Goal: Task Accomplishment & Management: Use online tool/utility

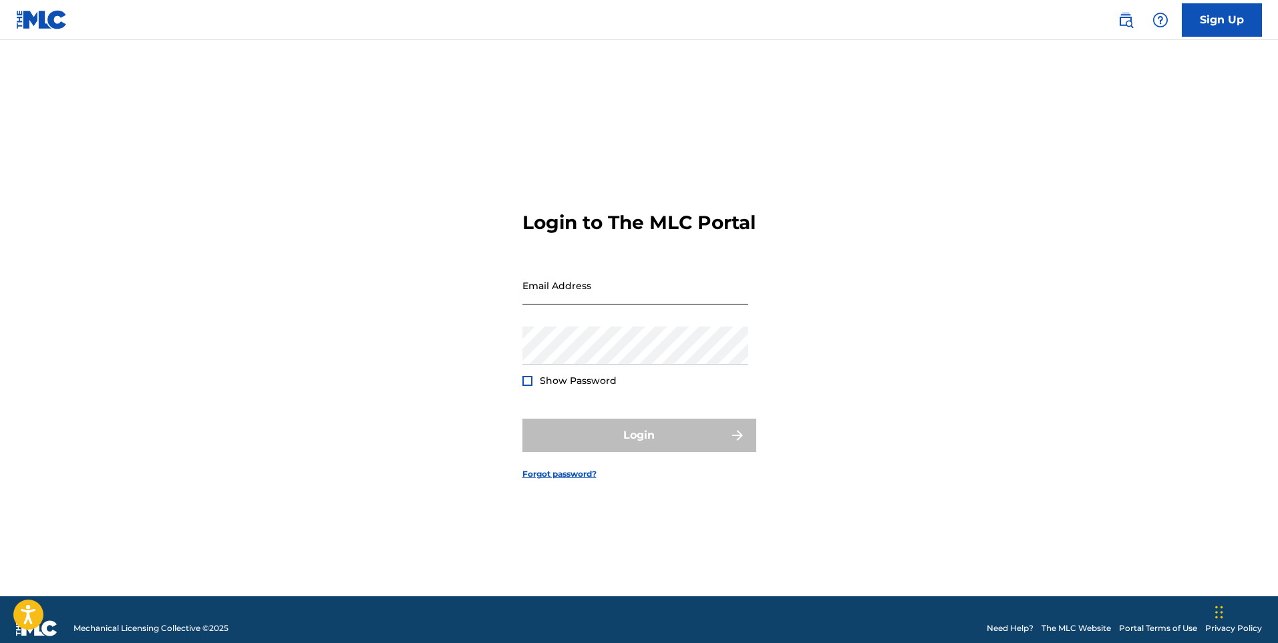
click at [623, 305] on input "Email Address" at bounding box center [635, 286] width 226 height 38
click at [546, 301] on input "Email Address" at bounding box center [635, 286] width 226 height 38
type input "M"
type input "[EMAIL_ADDRESS][DOMAIN_NAME]"
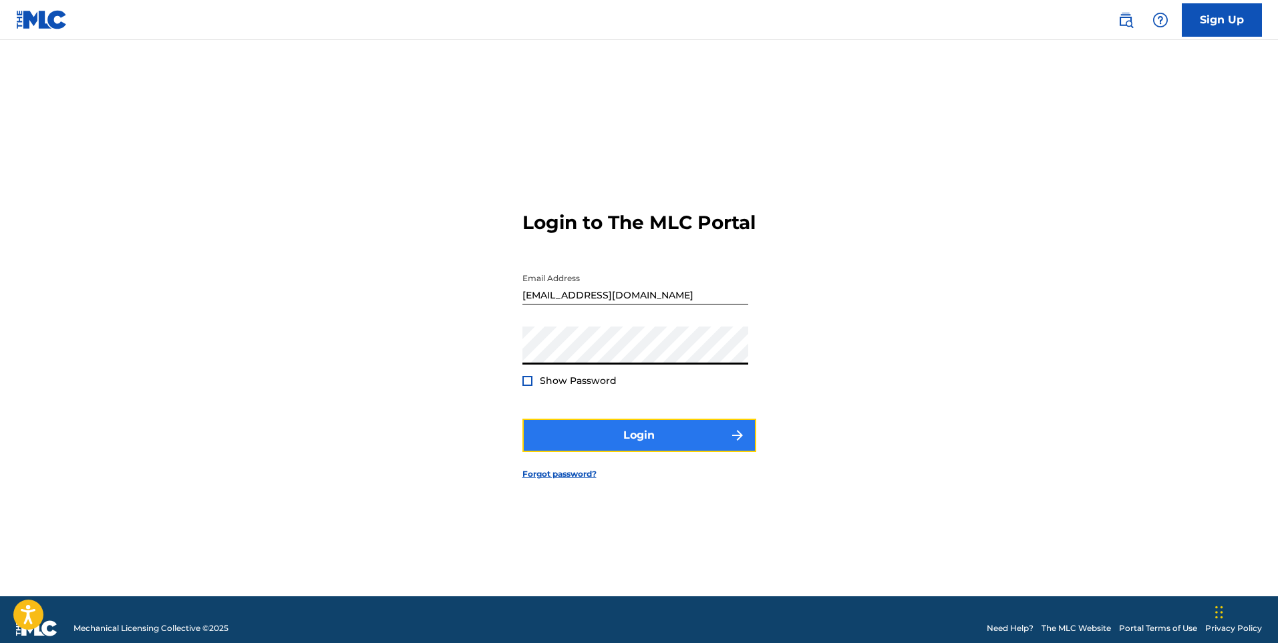
click at [685, 452] on button "Login" at bounding box center [639, 435] width 234 height 33
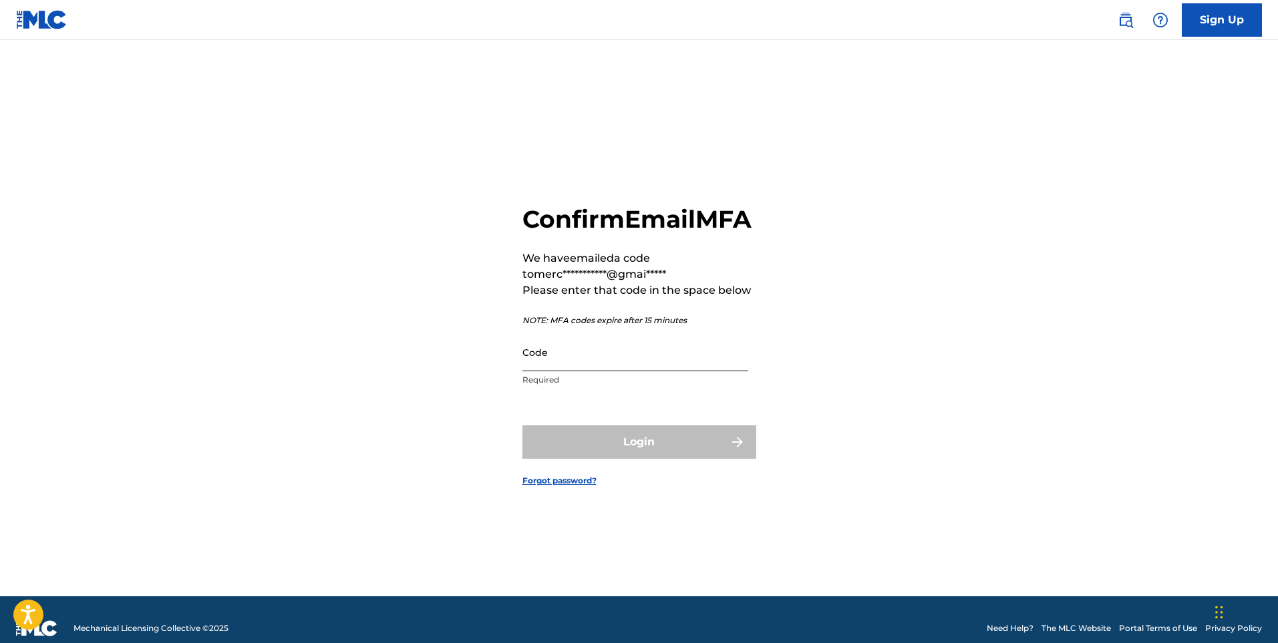
click at [582, 366] on input "Code" at bounding box center [635, 352] width 226 height 38
paste input "972210"
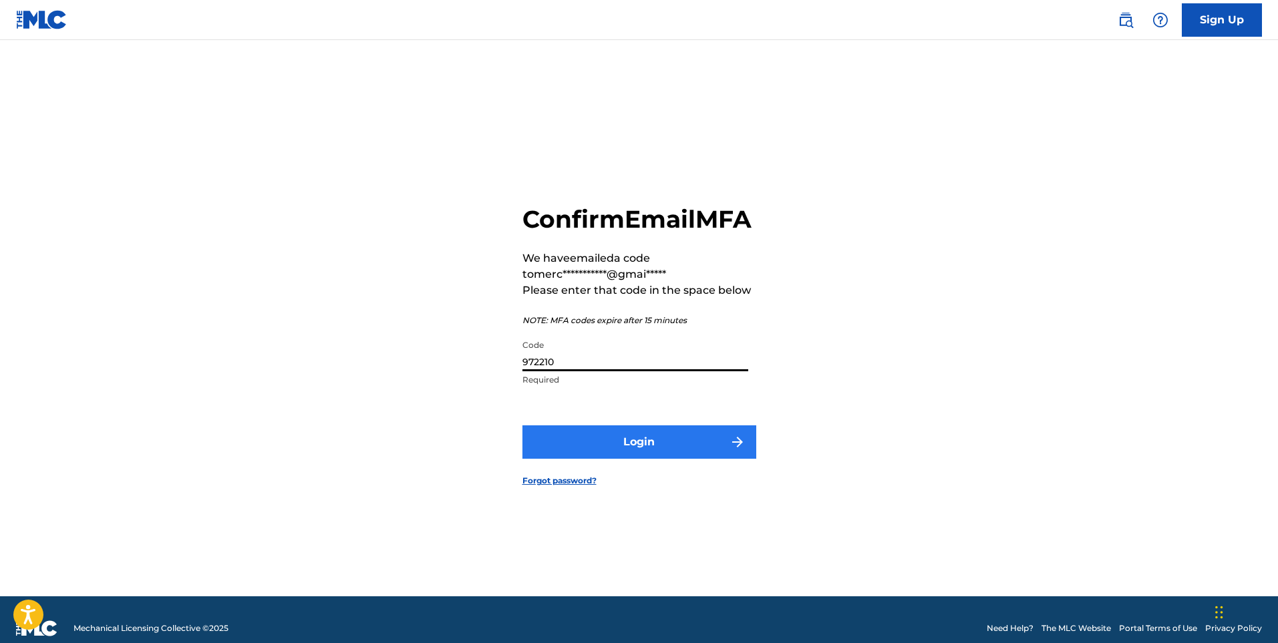
type input "972210"
click at [733, 450] on img "submit" at bounding box center [737, 442] width 16 height 16
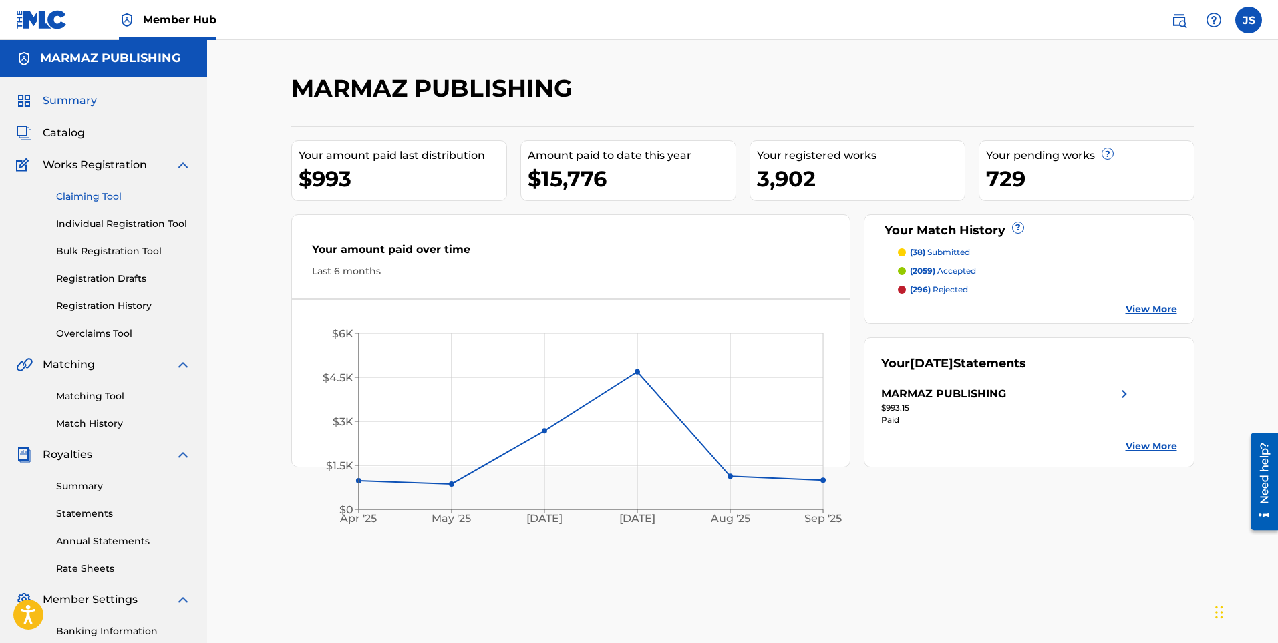
click at [90, 195] on link "Claiming Tool" at bounding box center [123, 197] width 135 height 14
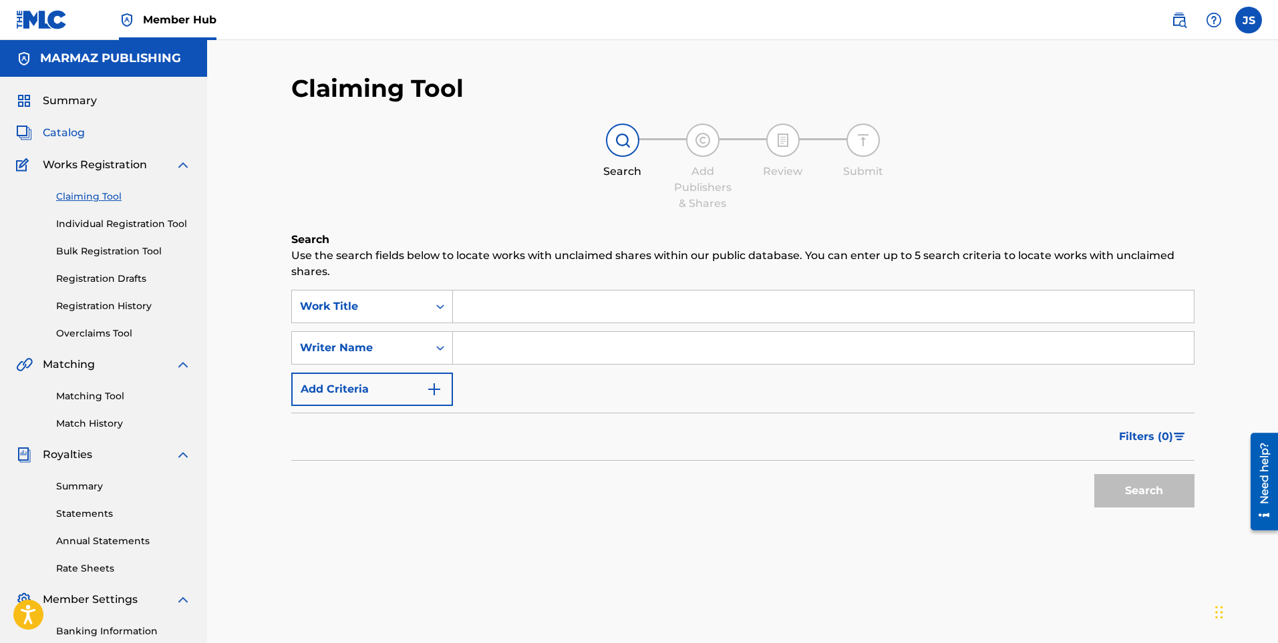
click at [81, 126] on span "Catalog" at bounding box center [64, 133] width 42 height 16
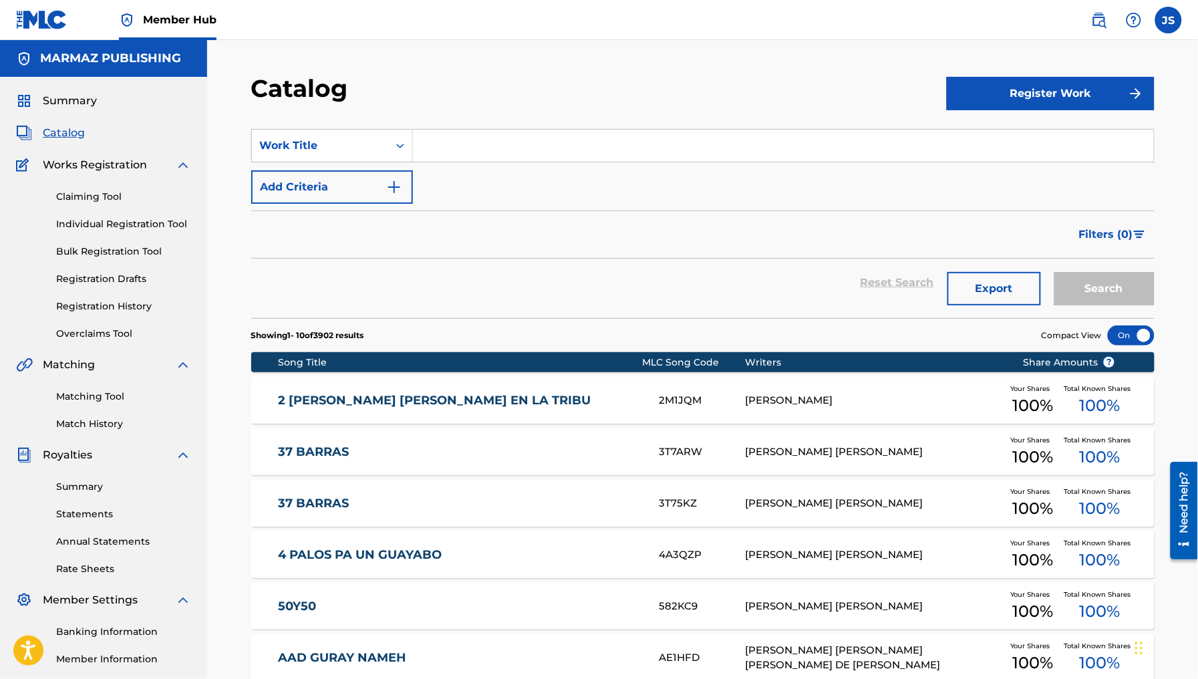
drag, startPoint x: 961, startPoint y: 0, endPoint x: 589, endPoint y: 265, distance: 457.5
click at [589, 265] on div "Reset Search Export Search" at bounding box center [702, 283] width 903 height 48
click at [561, 138] on input "Search Form" at bounding box center [783, 146] width 741 height 32
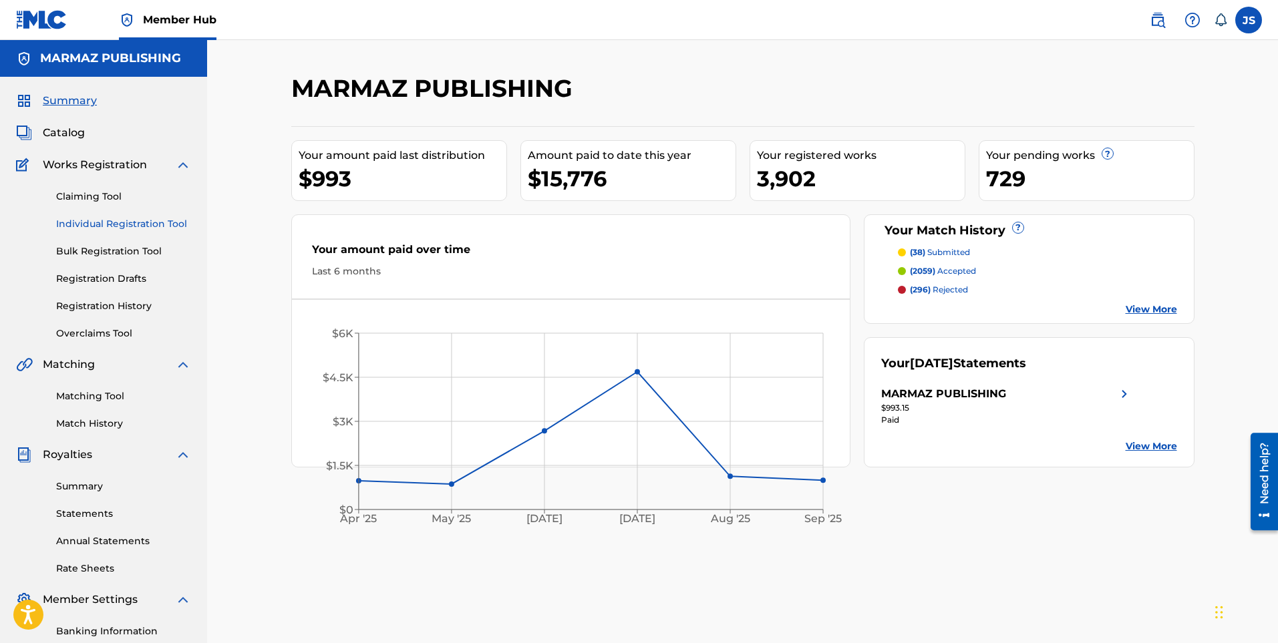
click at [117, 221] on link "Individual Registration Tool" at bounding box center [123, 224] width 135 height 14
